Goal: Transaction & Acquisition: Subscribe to service/newsletter

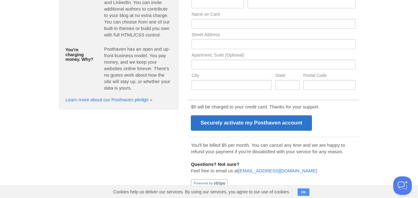
scroll to position [108, 0]
click at [304, 191] on button "OK" at bounding box center [304, 192] width 12 height 7
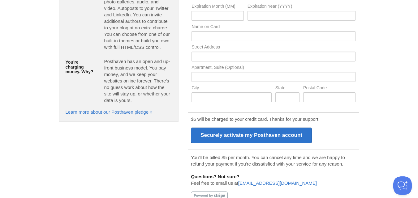
scroll to position [94, 0]
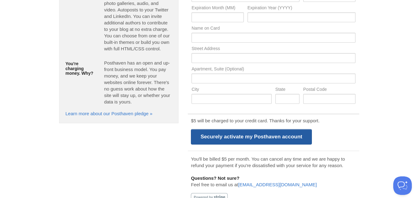
click at [253, 139] on input "Securely activate my Posthaven account" at bounding box center [251, 136] width 121 height 15
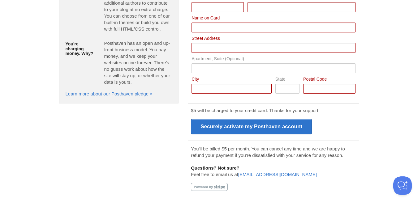
scroll to position [0, 0]
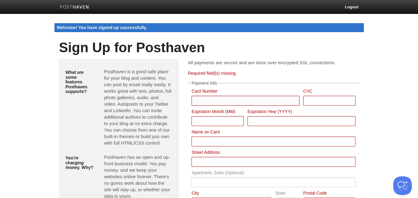
click at [229, 101] on input "Card Number" at bounding box center [246, 101] width 108 height 10
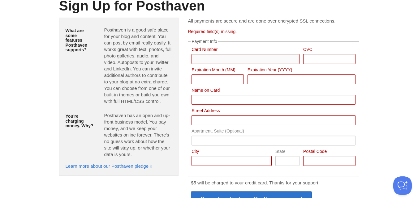
scroll to position [42, 0]
click at [223, 98] on input "Card Number" at bounding box center [274, 100] width 164 height 10
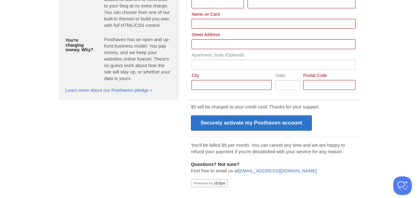
scroll to position [0, 0]
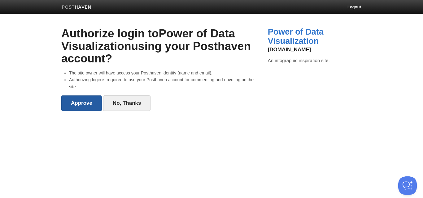
click at [83, 102] on input "Approve" at bounding box center [81, 103] width 41 height 15
